Goal: Information Seeking & Learning: Understand process/instructions

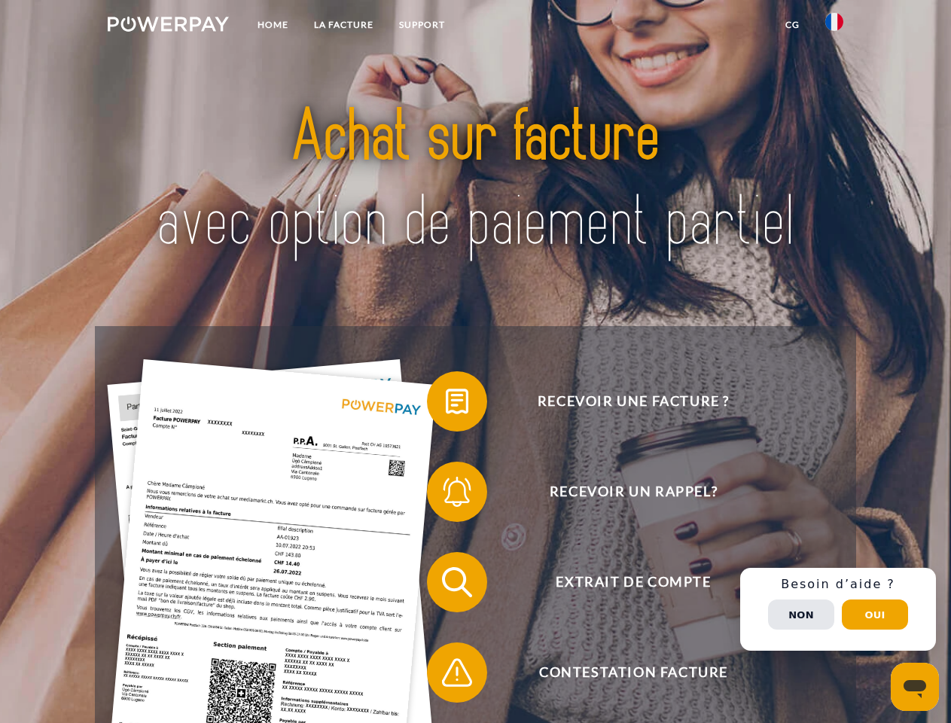
click at [168, 26] on img at bounding box center [168, 24] width 121 height 15
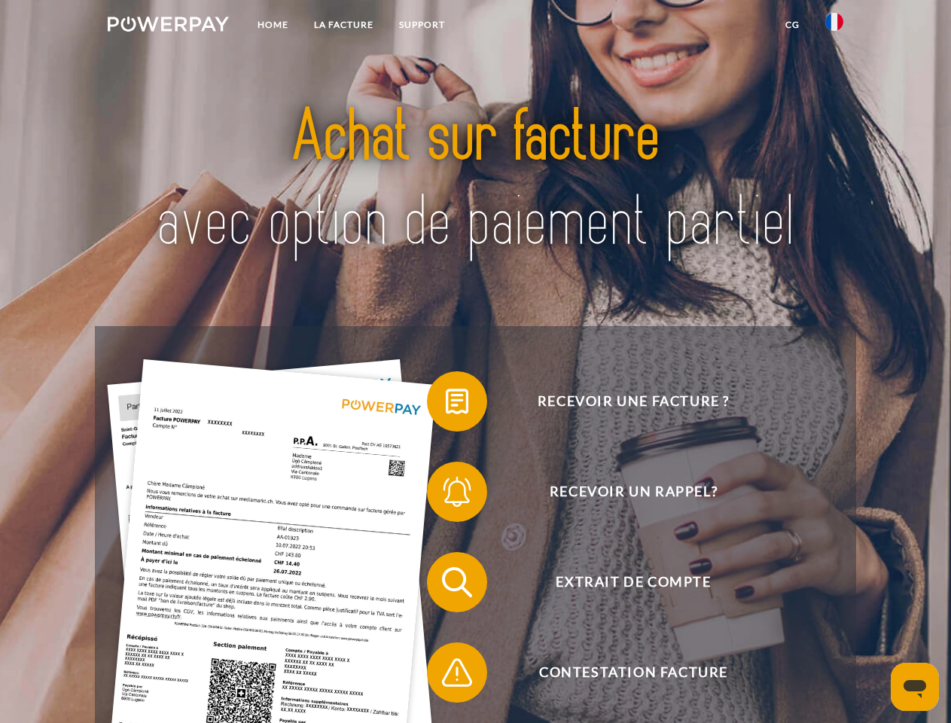
click at [835, 26] on img at bounding box center [835, 22] width 18 height 18
click at [792, 25] on link "CG" at bounding box center [793, 24] width 40 height 27
click at [446, 404] on span at bounding box center [434, 401] width 75 height 75
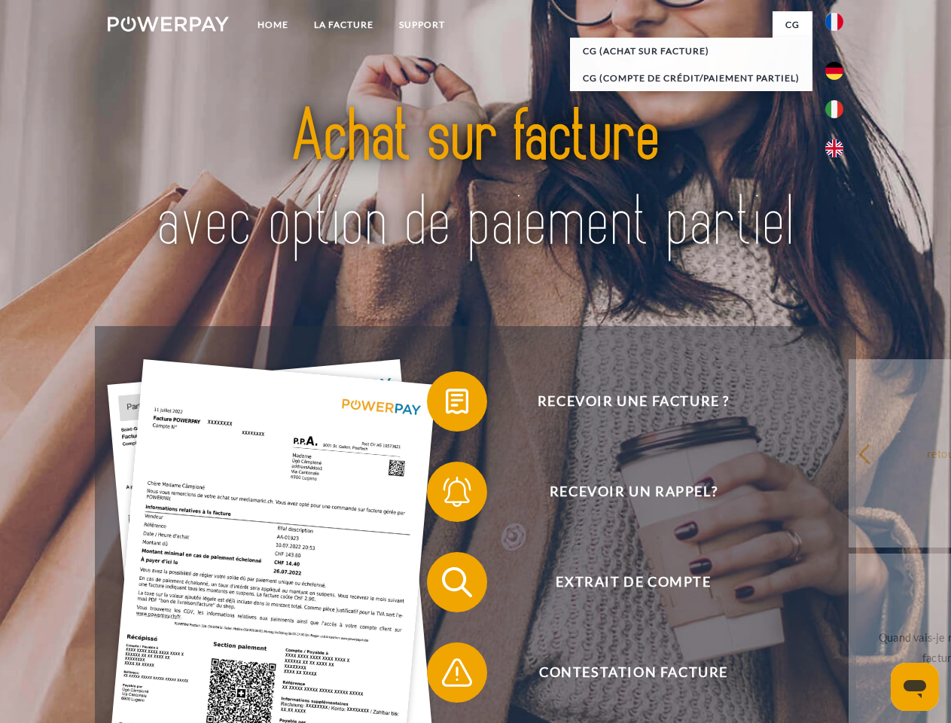
click at [446, 495] on span at bounding box center [434, 491] width 75 height 75
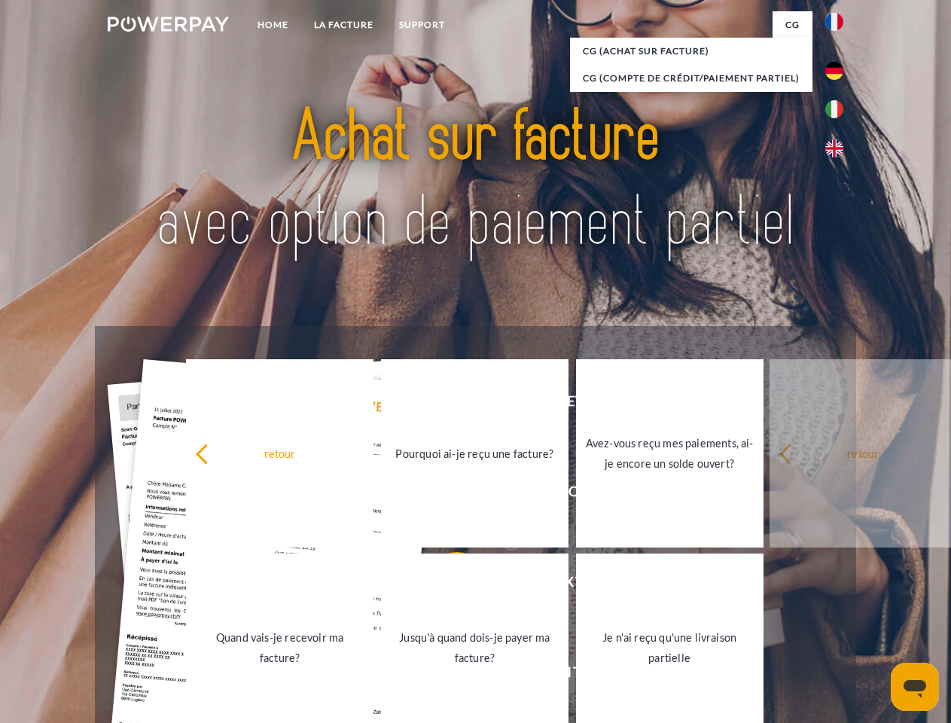
click at [446, 585] on link "Jusqu'à quand dois-je payer ma facture?" at bounding box center [475, 648] width 188 height 188
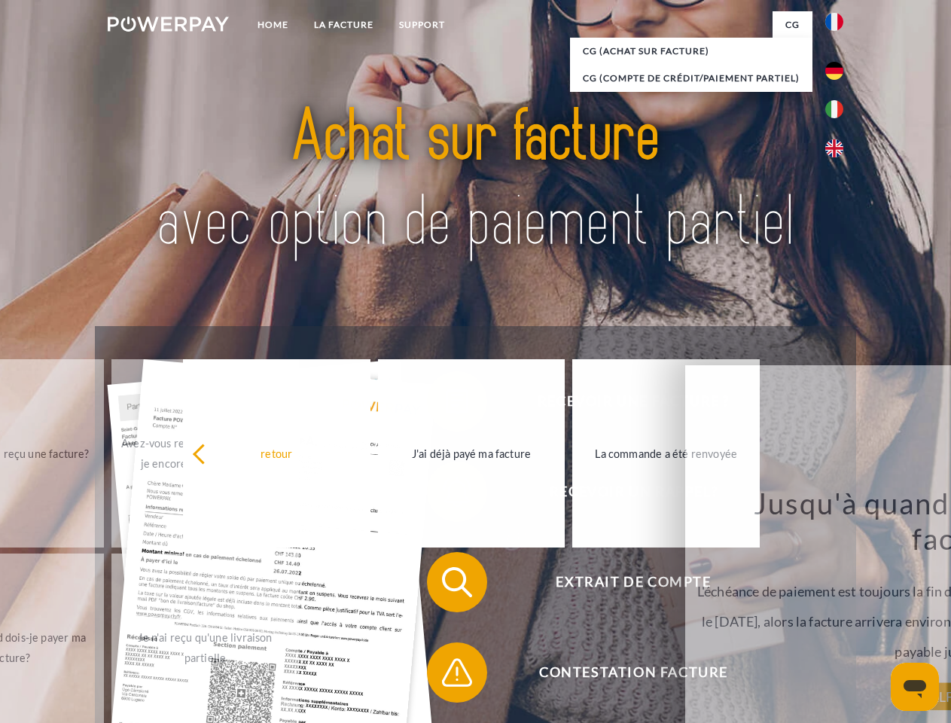
click at [446, 676] on span at bounding box center [434, 672] width 75 height 75
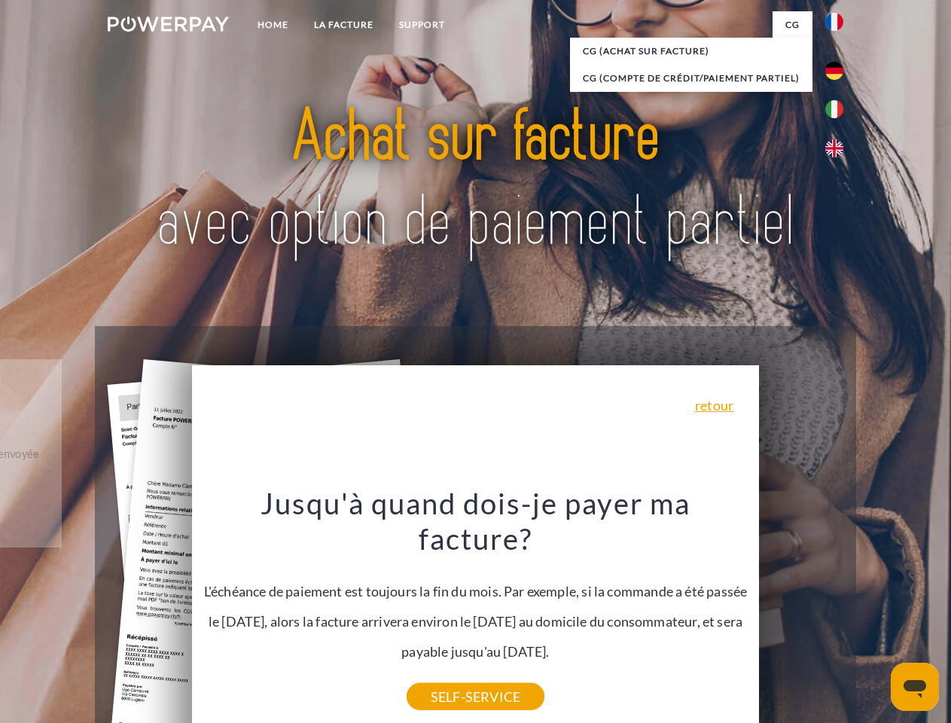
click at [838, 609] on div "Recevoir une facture ? Recevoir un rappel? Extrait de compte retour" at bounding box center [475, 627] width 761 height 603
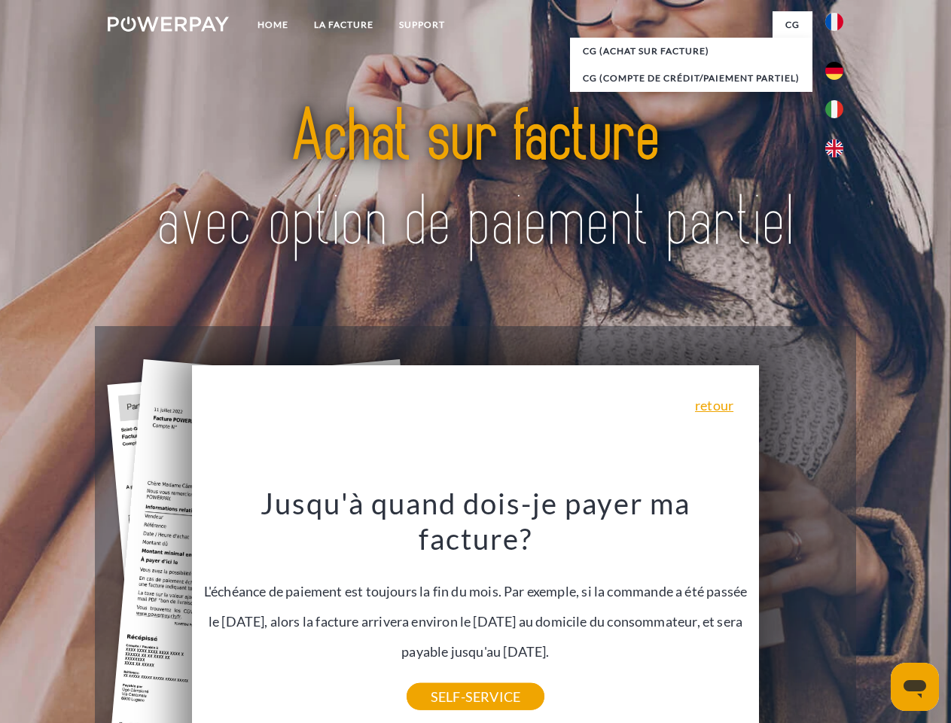
click at [801, 612] on span "Extrait de compte" at bounding box center [633, 582] width 369 height 60
click at [875, 615] on header "Home LA FACTURE Support" at bounding box center [475, 520] width 951 height 1040
